Goal: Check status: Check status

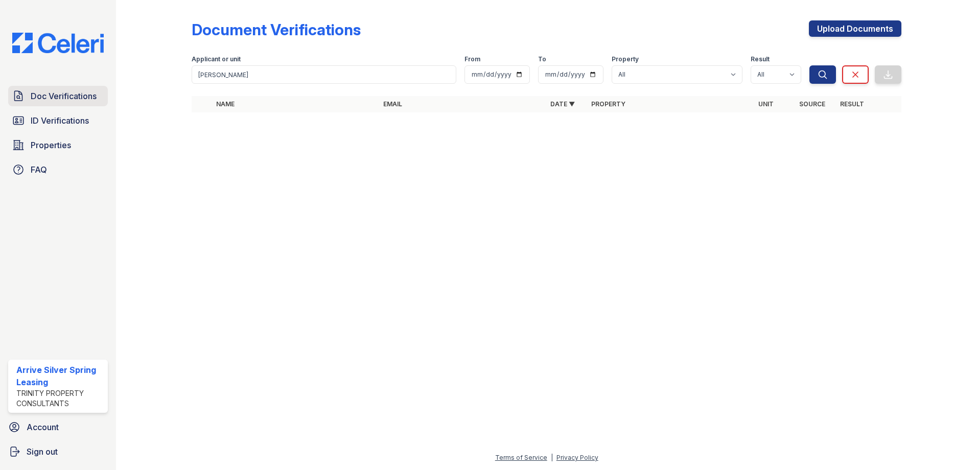
click at [96, 101] on span "Doc Verifications" at bounding box center [64, 96] width 66 height 12
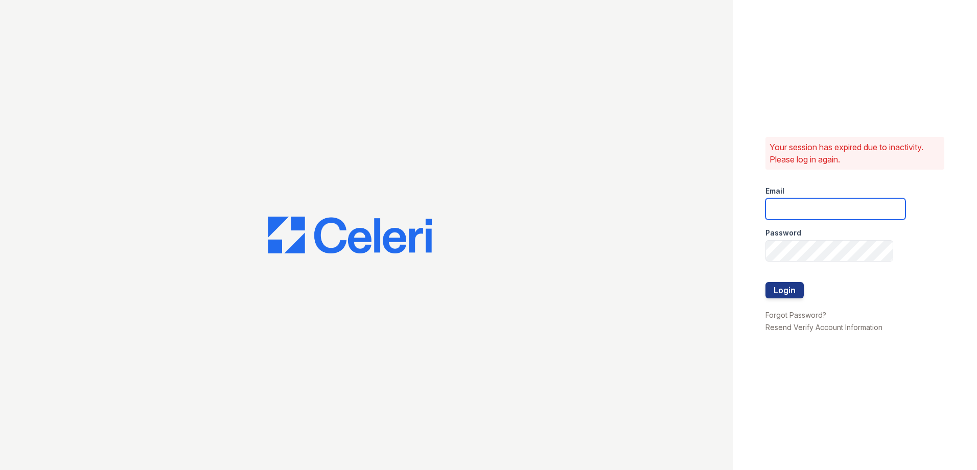
type input "Arrivesilverspring@trinity-pm.com"
click at [787, 292] on button "Login" at bounding box center [785, 290] width 38 height 16
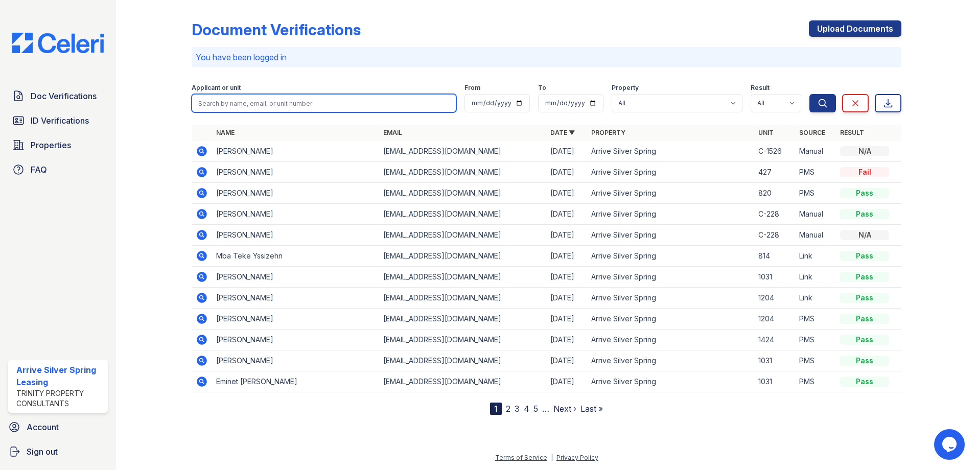
click at [276, 102] on input "search" at bounding box center [324, 103] width 265 height 18
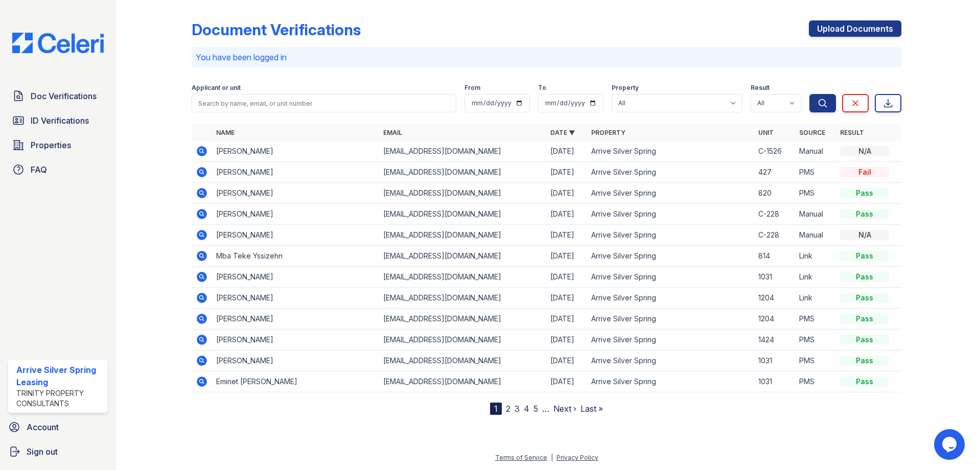
click at [165, 140] on div at bounding box center [161, 209] width 59 height 411
click at [200, 170] on icon at bounding box center [202, 172] width 10 height 10
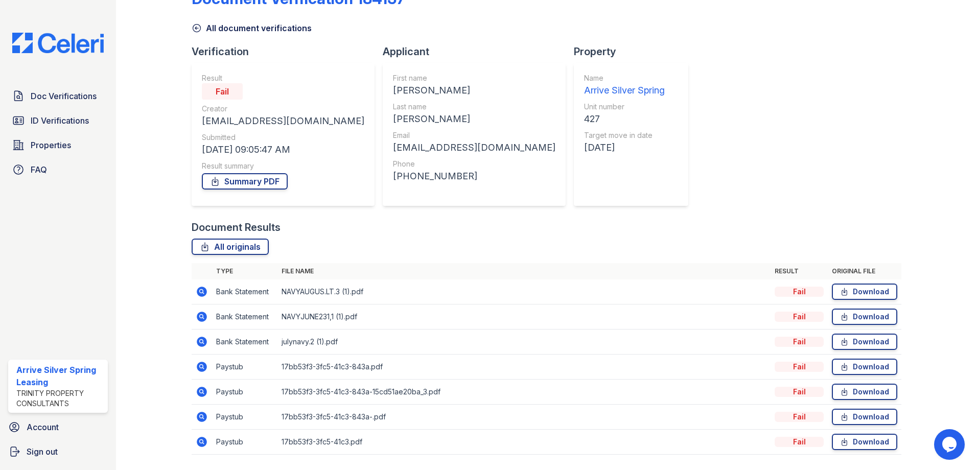
scroll to position [61, 0]
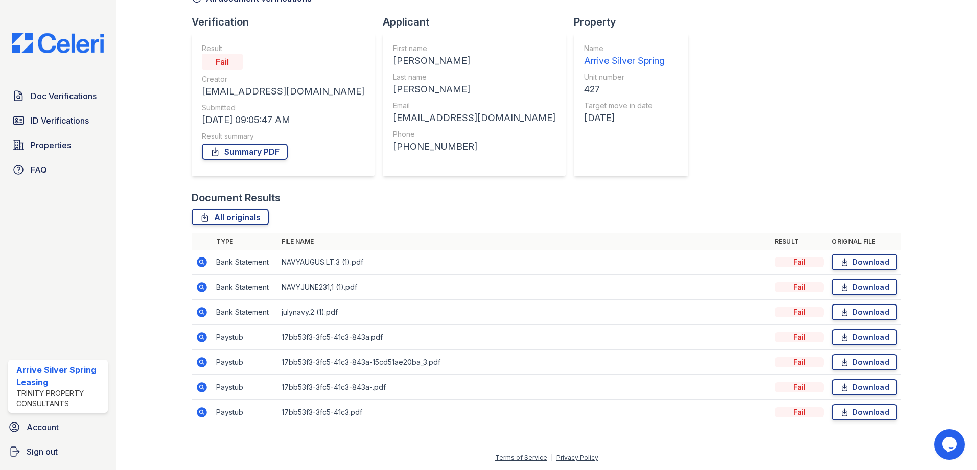
click at [201, 257] on icon at bounding box center [202, 262] width 12 height 12
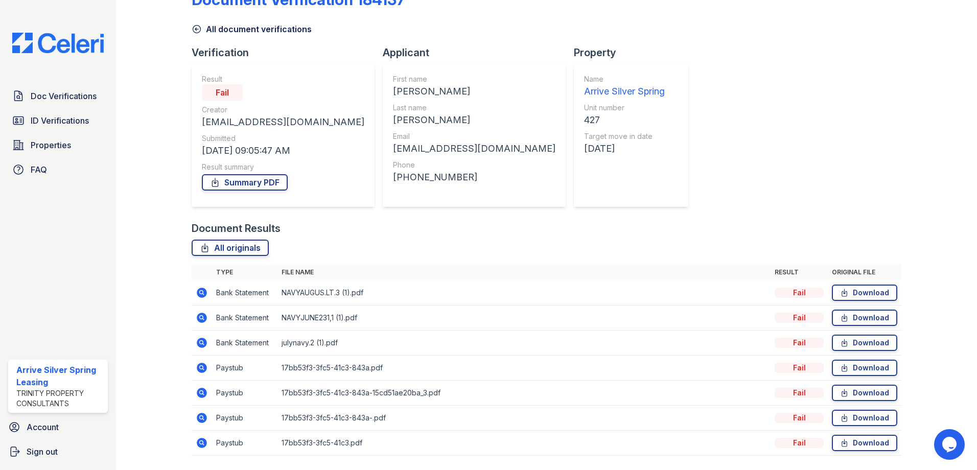
scroll to position [61, 0]
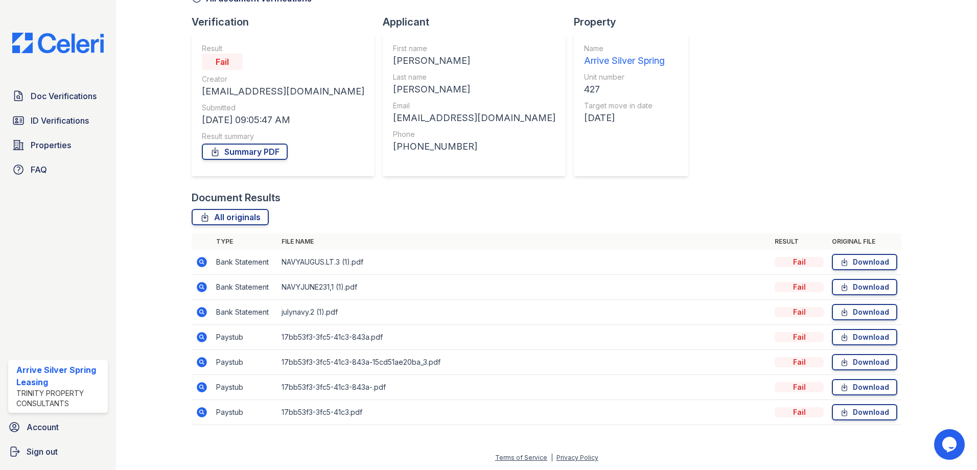
click at [202, 283] on icon at bounding box center [202, 287] width 10 height 10
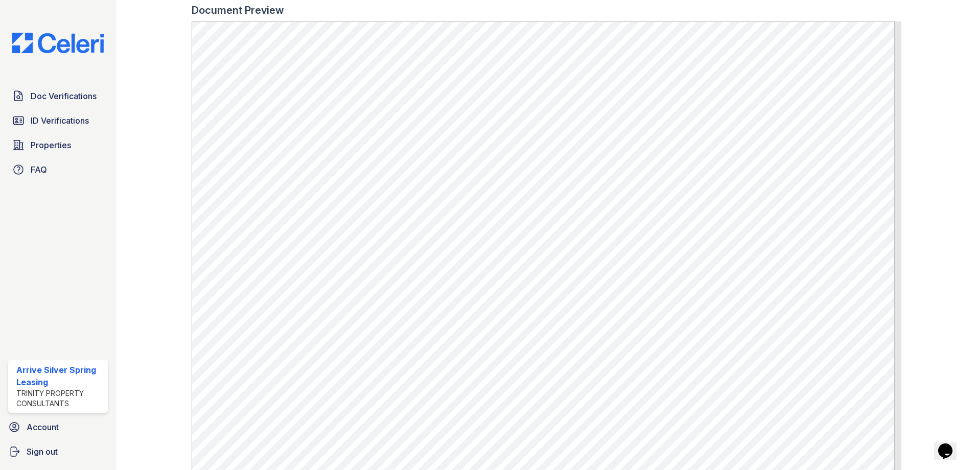
scroll to position [764, 0]
